Goal: Check status: Check status

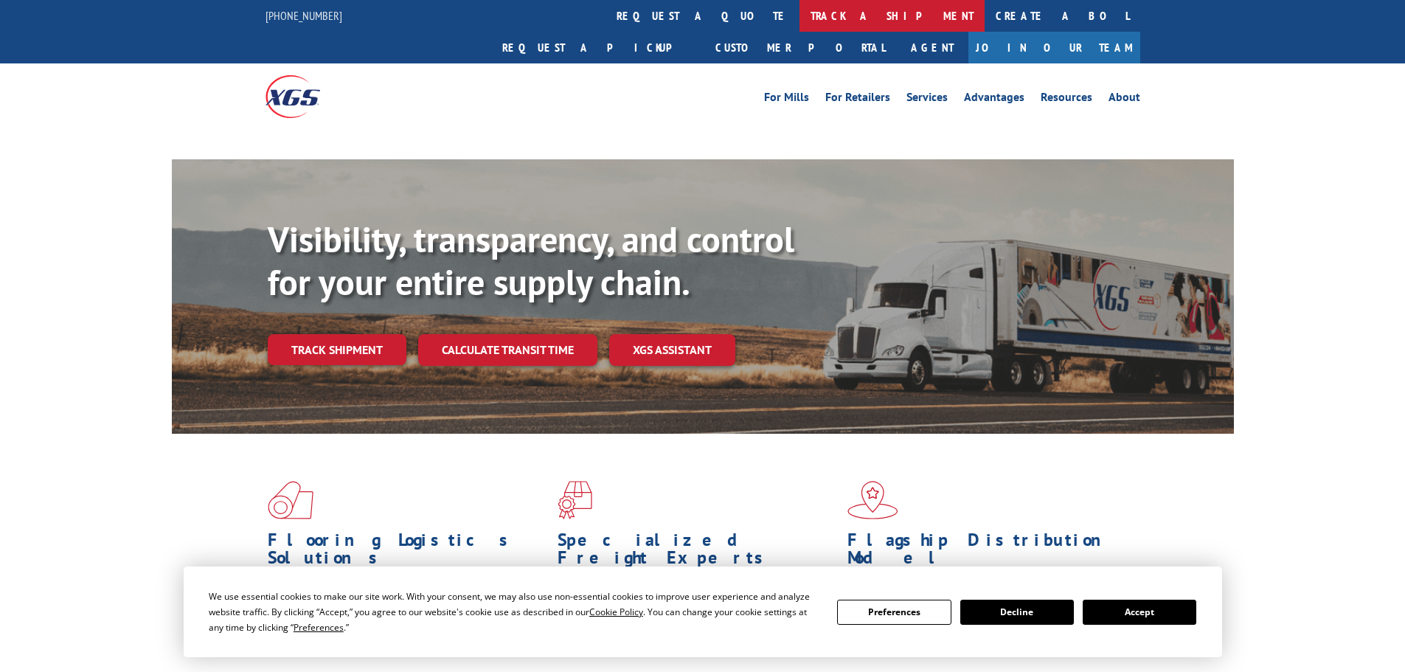
click at [800, 16] on link "track a shipment" at bounding box center [892, 16] width 185 height 32
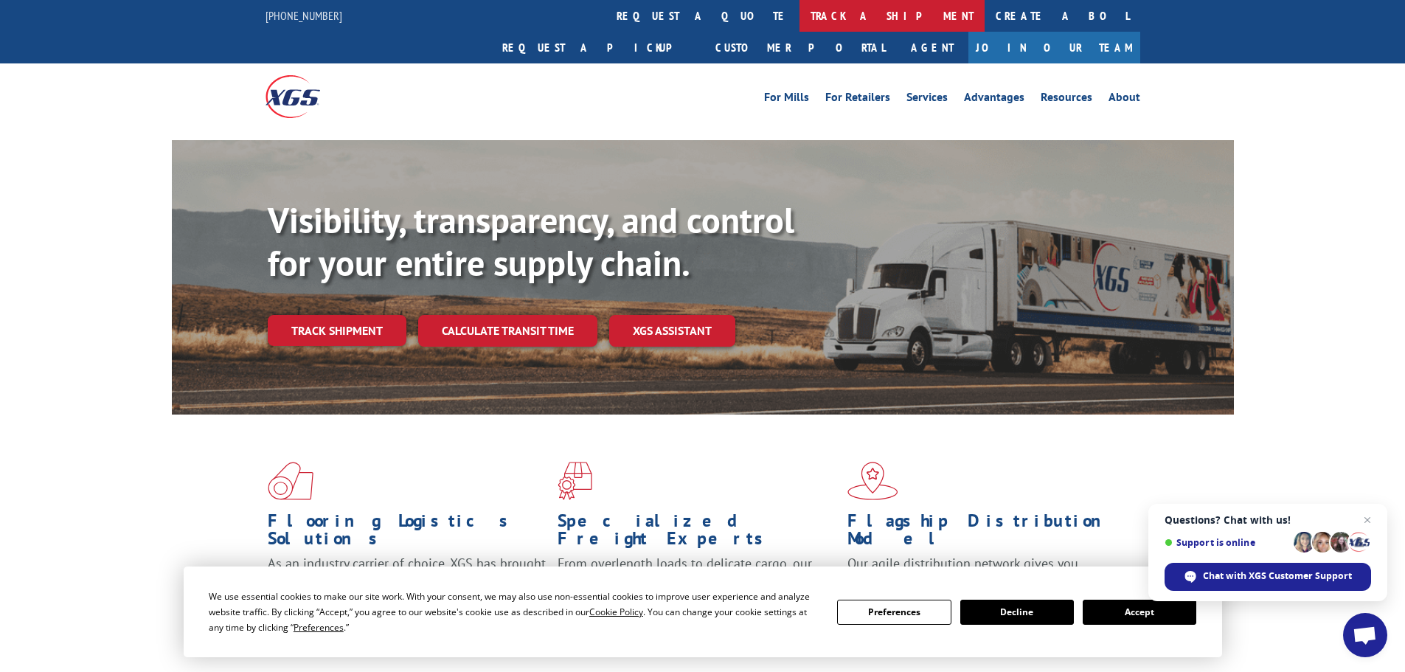
click at [800, 17] on link "track a shipment" at bounding box center [892, 16] width 185 height 32
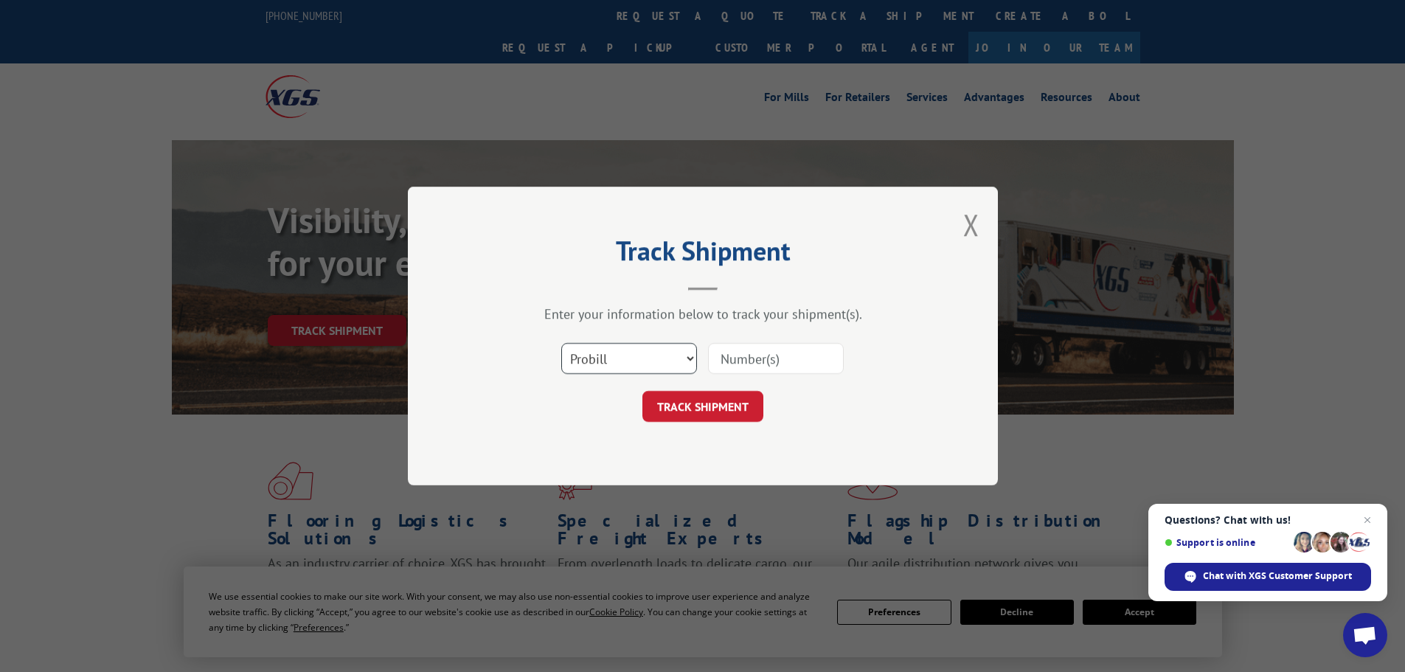
click at [651, 359] on select "Select category... Probill BOL PO" at bounding box center [629, 358] width 136 height 31
select select "bol"
click at [561, 343] on select "Select category... Probill BOL PO" at bounding box center [629, 358] width 136 height 31
click at [738, 359] on input at bounding box center [776, 358] width 136 height 31
paste input "7090843"
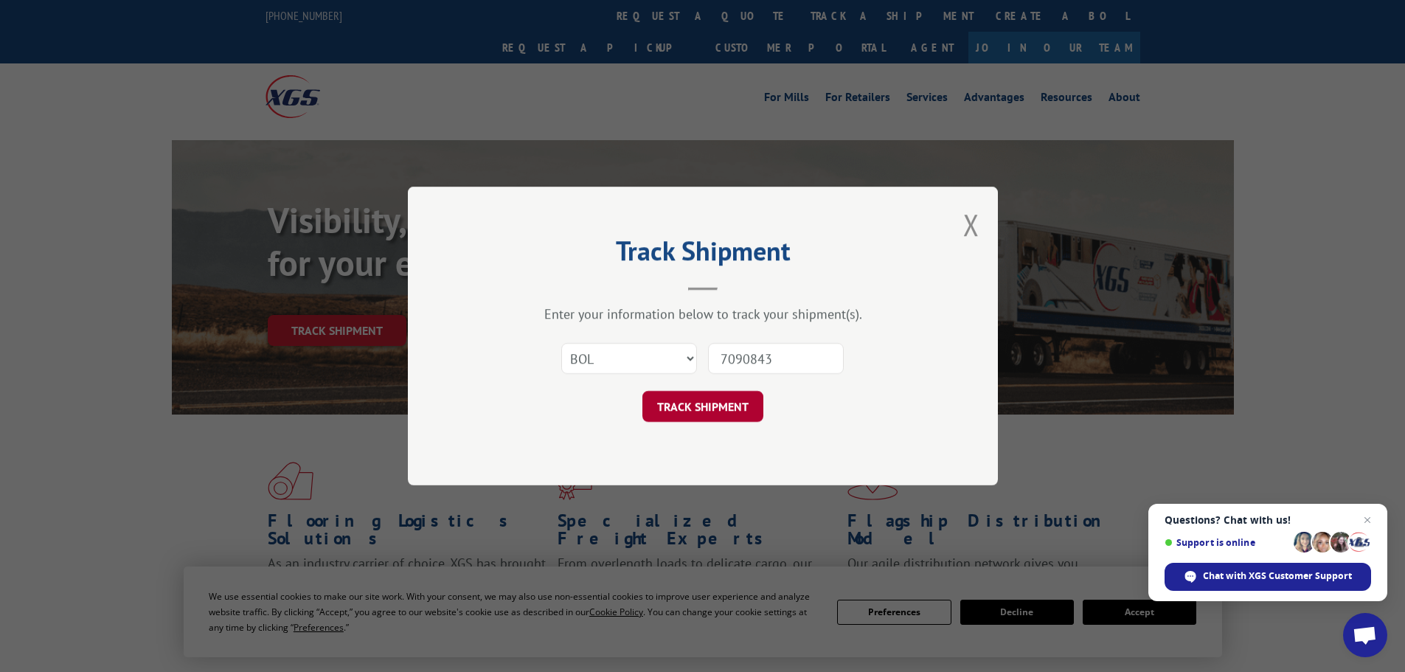
type input "7090843"
click at [717, 407] on button "TRACK SHIPMENT" at bounding box center [703, 406] width 121 height 31
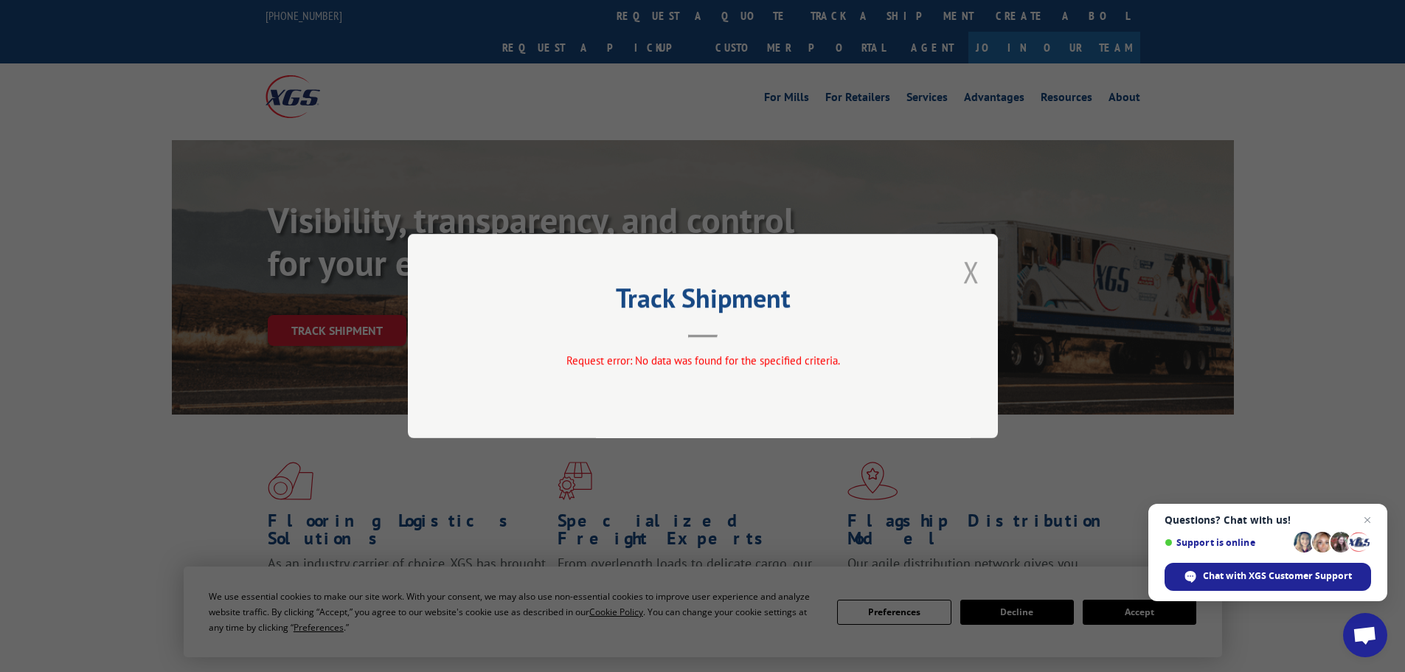
click at [970, 269] on button "Close modal" at bounding box center [972, 271] width 16 height 39
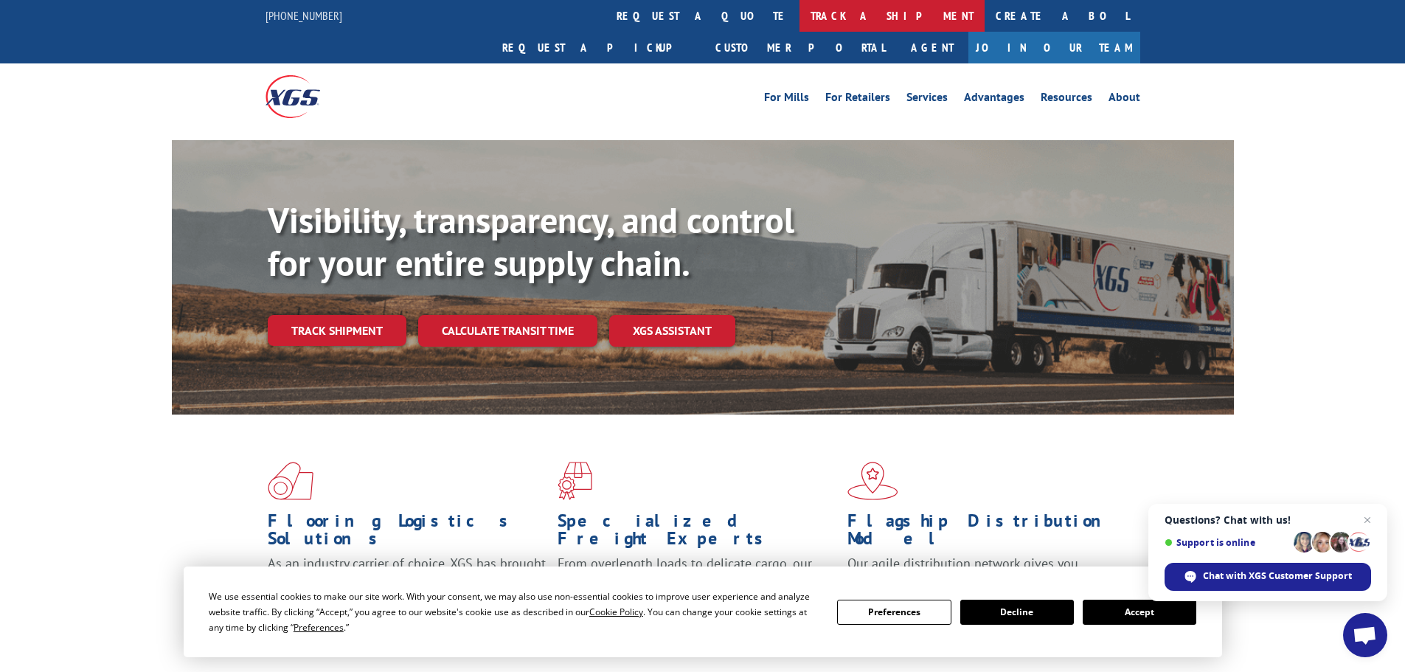
click at [800, 17] on link "track a shipment" at bounding box center [892, 16] width 185 height 32
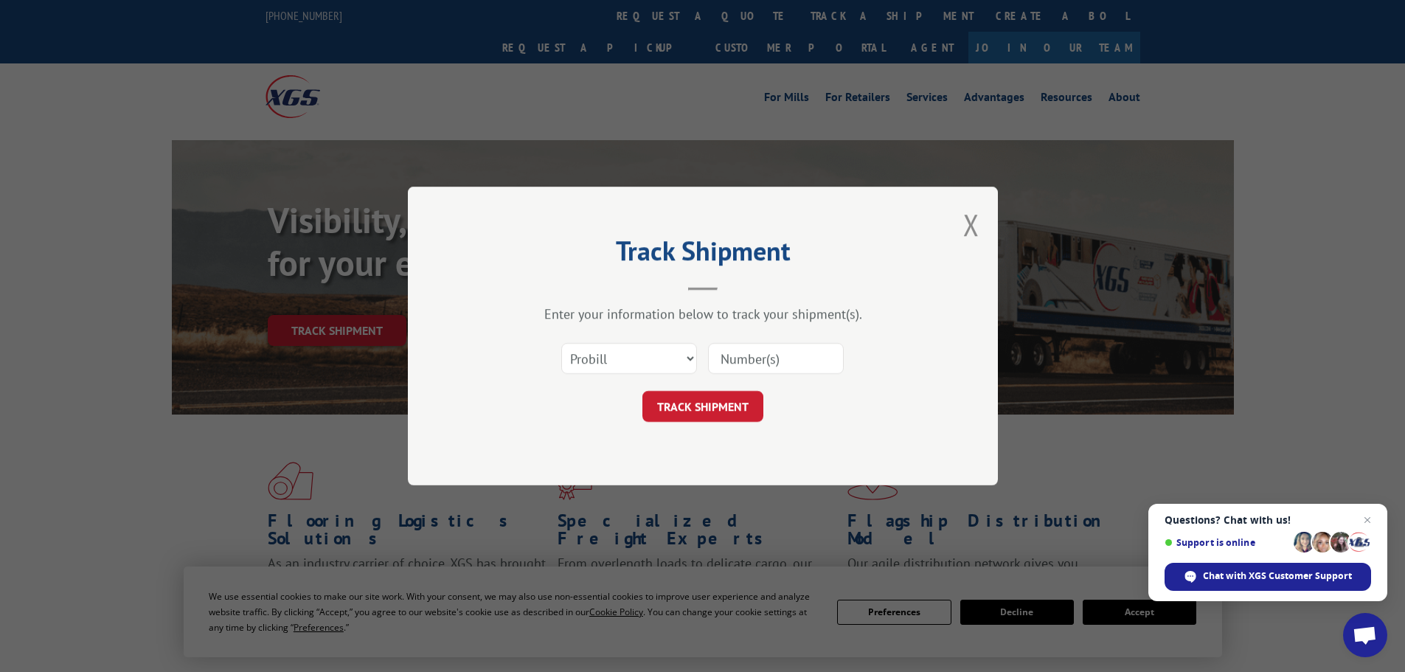
click at [758, 362] on input at bounding box center [776, 358] width 136 height 31
paste input "17640850"
type input "17640850"
click at [705, 411] on button "TRACK SHIPMENT" at bounding box center [703, 406] width 121 height 31
